Goal: Navigation & Orientation: Find specific page/section

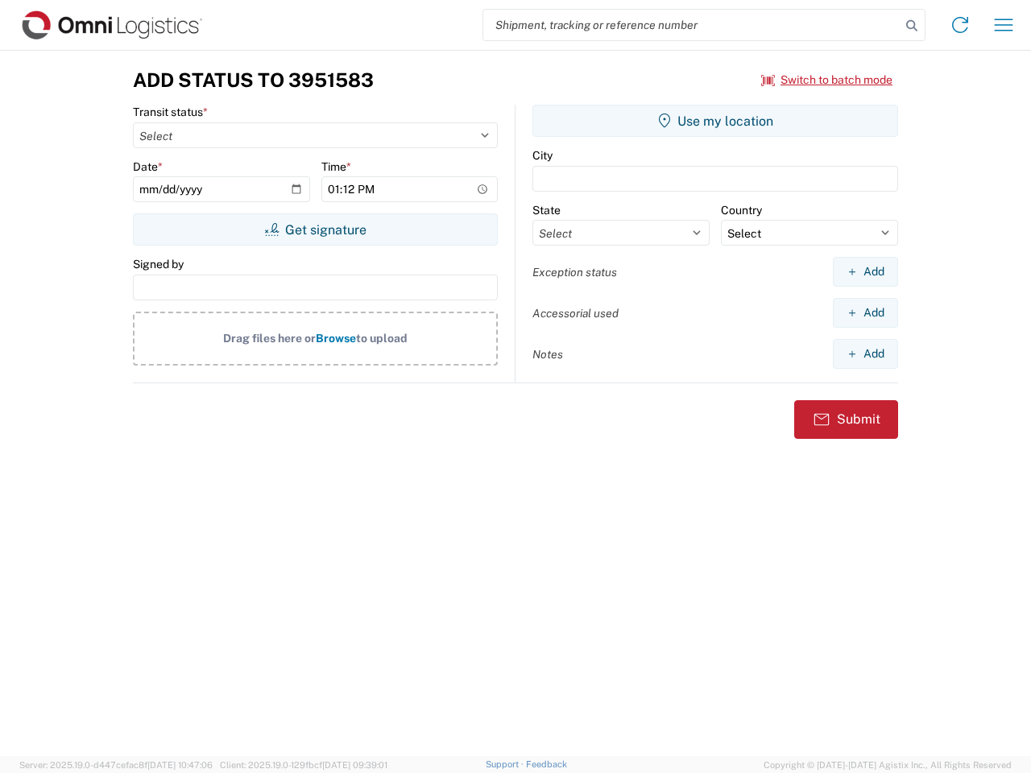
click at [692, 25] on input "search" at bounding box center [691, 25] width 417 height 31
click at [911, 26] on icon at bounding box center [911, 25] width 23 height 23
click at [960, 25] on icon at bounding box center [960, 25] width 26 height 26
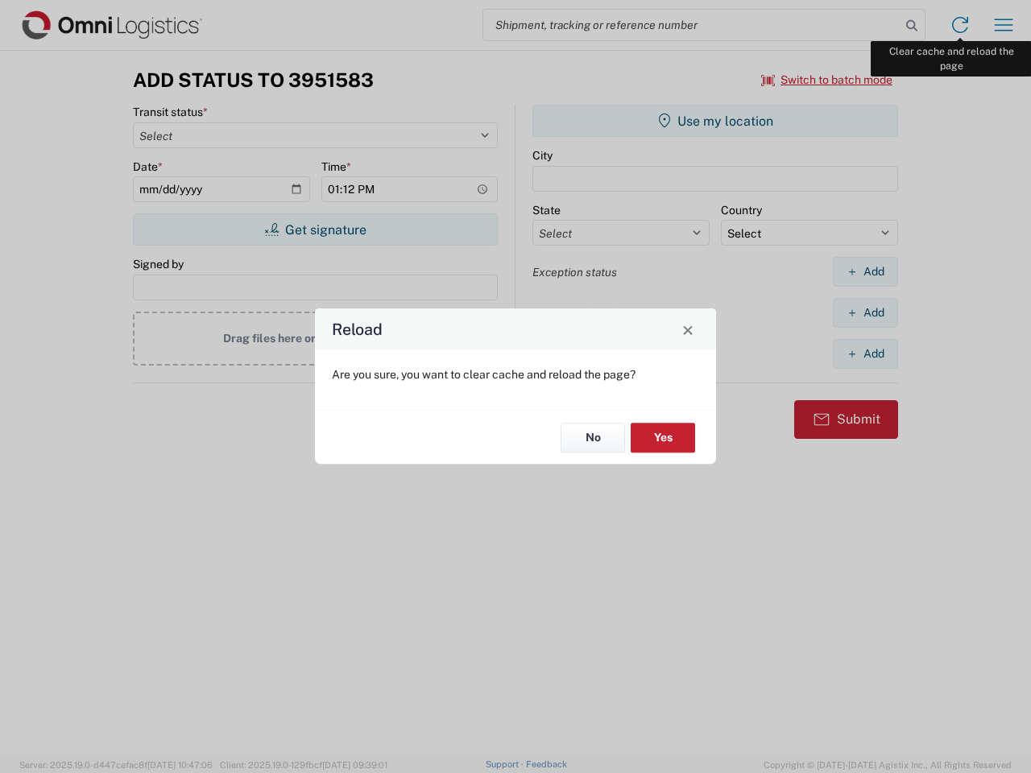
click at [1003, 25] on div "Reload Are you sure, you want to clear cache and reload the page? No Yes" at bounding box center [515, 386] width 1031 height 773
click at [827, 80] on div "Reload Are you sure, you want to clear cache and reload the page? No Yes" at bounding box center [515, 386] width 1031 height 773
click at [315, 229] on div "Reload Are you sure, you want to clear cache and reload the page? No Yes" at bounding box center [515, 386] width 1031 height 773
click at [715, 121] on div "Reload Are you sure, you want to clear cache and reload the page? No Yes" at bounding box center [515, 386] width 1031 height 773
click at [865, 271] on div "Reload Are you sure, you want to clear cache and reload the page? No Yes" at bounding box center [515, 386] width 1031 height 773
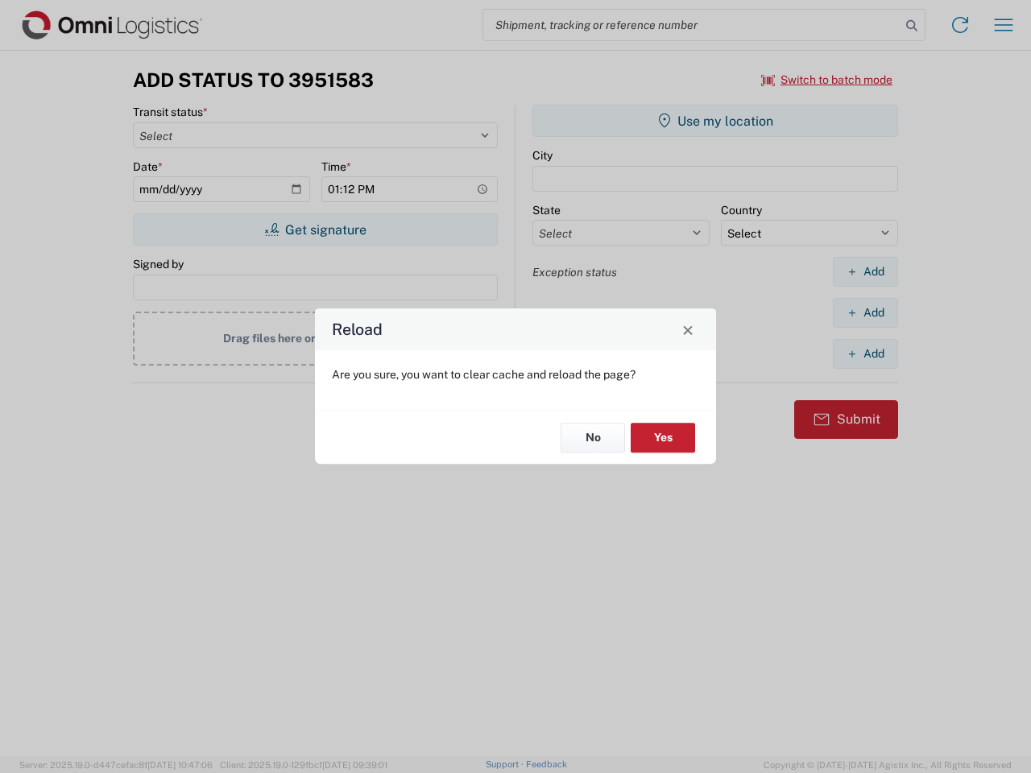
click at [865, 312] on div "Reload Are you sure, you want to clear cache and reload the page? No Yes" at bounding box center [515, 386] width 1031 height 773
click at [865, 353] on div "Reload Are you sure, you want to clear cache and reload the page? No Yes" at bounding box center [515, 386] width 1031 height 773
